Goal: Obtain resource: Obtain resource

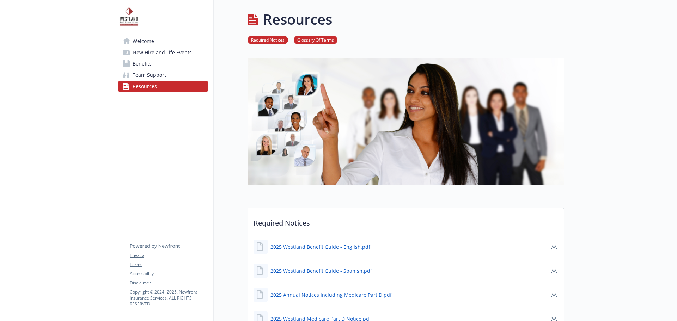
click at [266, 39] on link "Required Notices" at bounding box center [268, 39] width 41 height 7
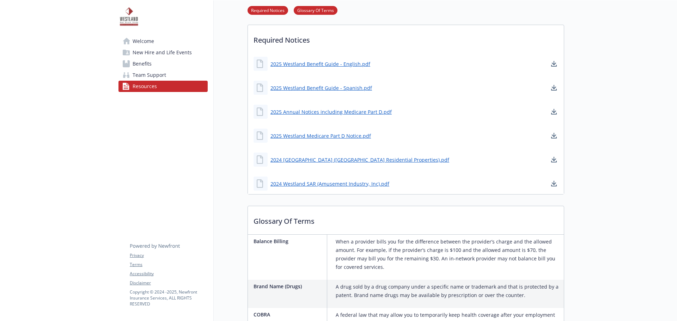
scroll to position [186, 0]
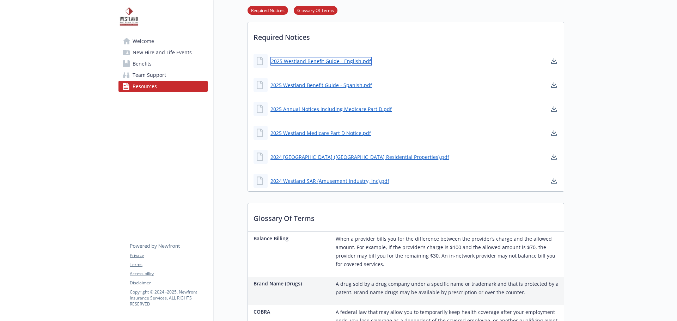
click at [337, 62] on link "2025 Westland Benefit Guide - English.pdf" at bounding box center [321, 61] width 101 height 9
click at [339, 110] on link "2025 Annual Notices including Medicare Part D.pdf" at bounding box center [332, 109] width 123 height 9
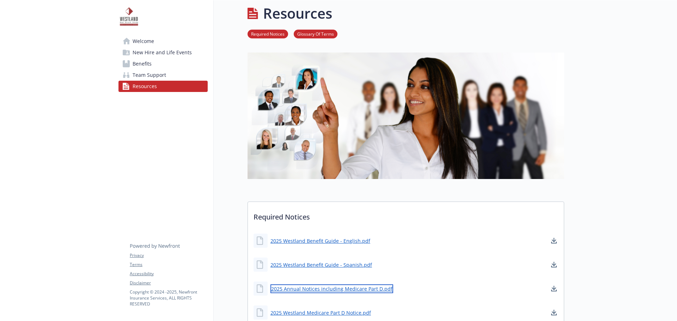
scroll to position [0, 0]
